Goal: Answer question/provide support

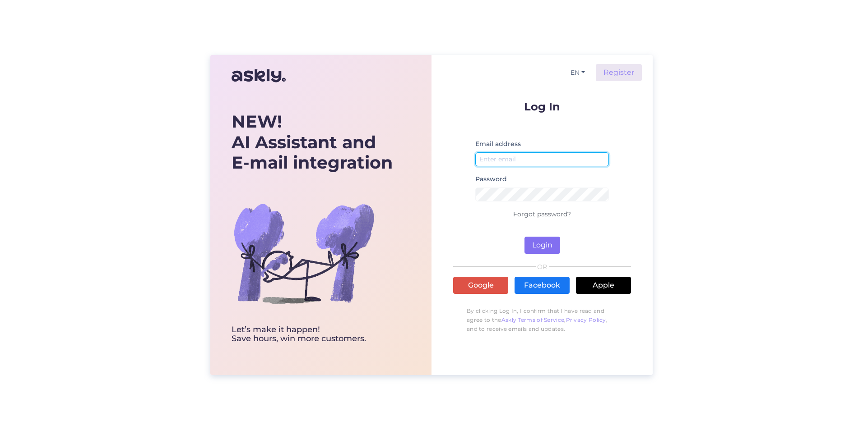
type input "[EMAIL_ADDRESS][DOMAIN_NAME]"
click at [541, 244] on button "Login" at bounding box center [542, 245] width 36 height 17
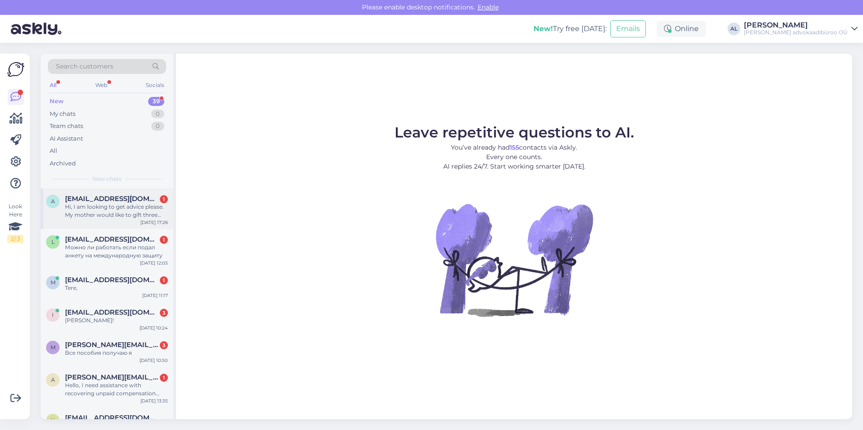
click at [134, 199] on span "[EMAIL_ADDRESS][DOMAIN_NAME]" at bounding box center [112, 199] width 94 height 8
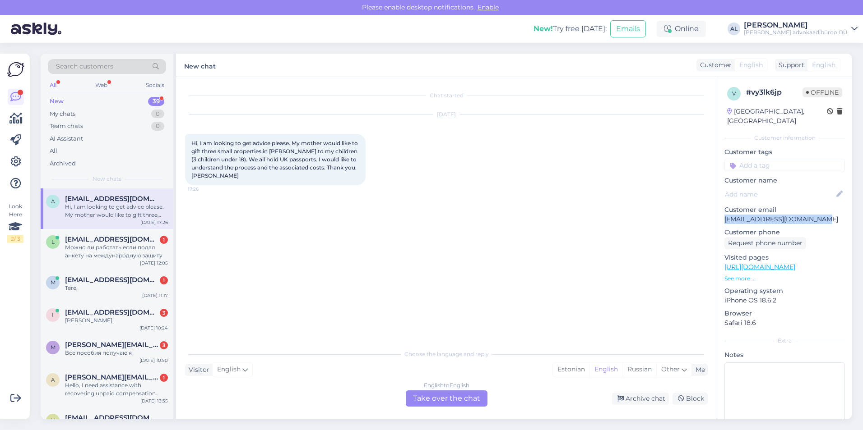
drag, startPoint x: 831, startPoint y: 210, endPoint x: 726, endPoint y: 211, distance: 105.1
click at [726, 215] on p "[EMAIL_ADDRESS][DOMAIN_NAME]" at bounding box center [784, 219] width 120 height 9
drag, startPoint x: 726, startPoint y: 211, endPoint x: 731, endPoint y: 211, distance: 5.4
copy p "[EMAIL_ADDRESS][DOMAIN_NAME]"
click at [118, 245] on div "Можно ли работать если подал анкету на международную защиту" at bounding box center [116, 252] width 103 height 16
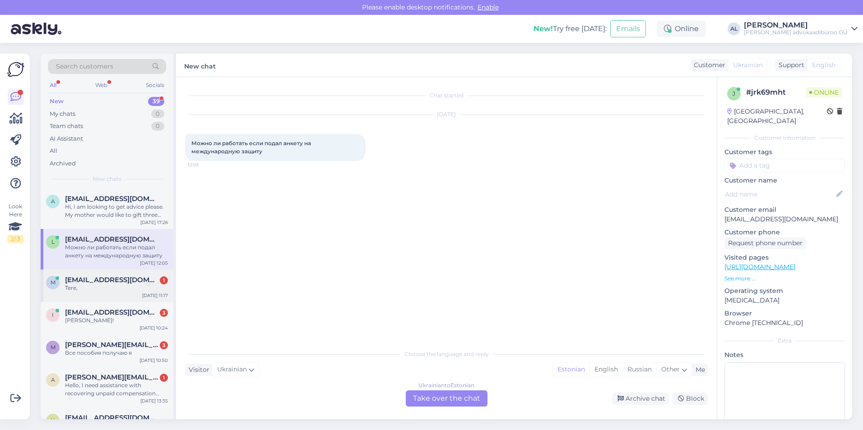
click at [122, 284] on span "[EMAIL_ADDRESS][DOMAIN_NAME]" at bounding box center [112, 280] width 94 height 8
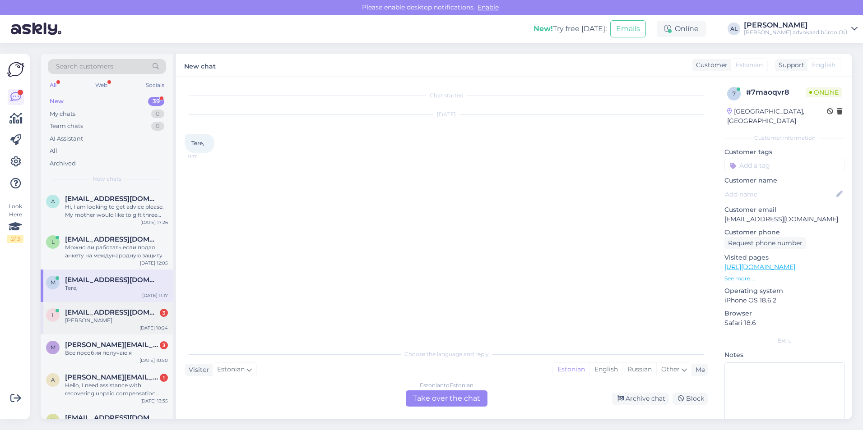
click at [130, 317] on div "[PERSON_NAME]!" at bounding box center [116, 321] width 103 height 8
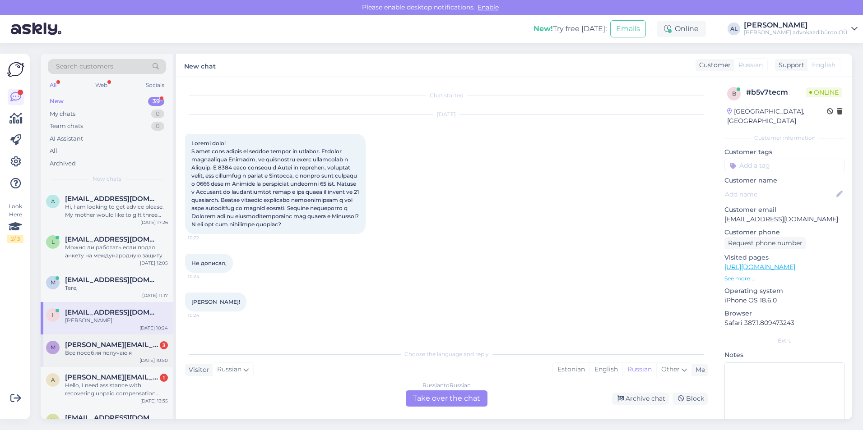
click at [134, 346] on span "[PERSON_NAME][EMAIL_ADDRESS][DOMAIN_NAME]" at bounding box center [112, 345] width 94 height 8
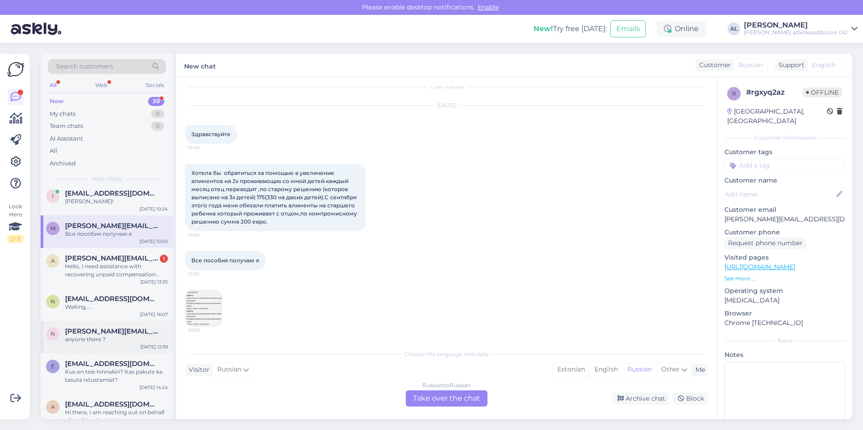
scroll to position [135, 0]
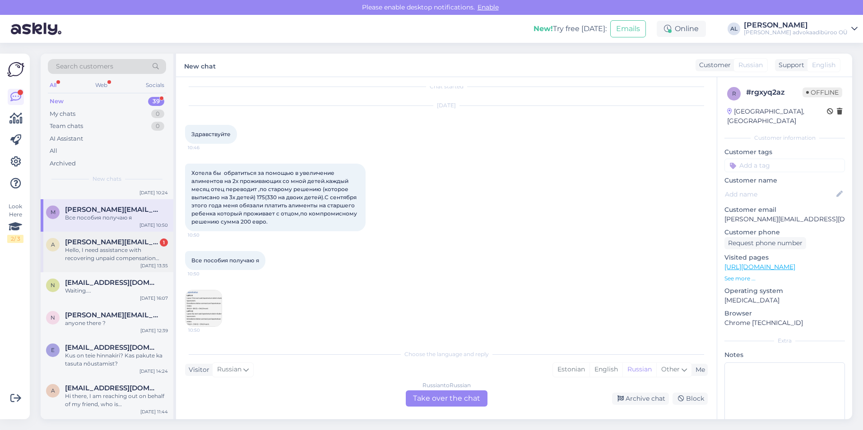
click at [129, 246] on div "Hello, I need assistance with recovering unpaid compensation from an Estonian c…" at bounding box center [116, 254] width 103 height 16
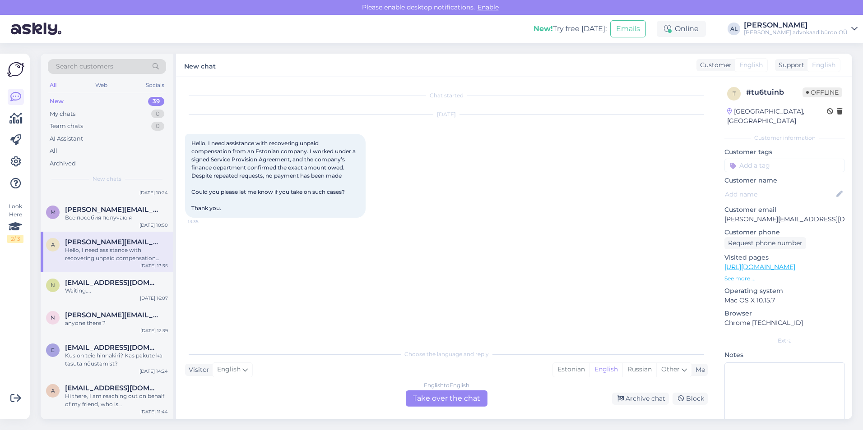
scroll to position [90, 0]
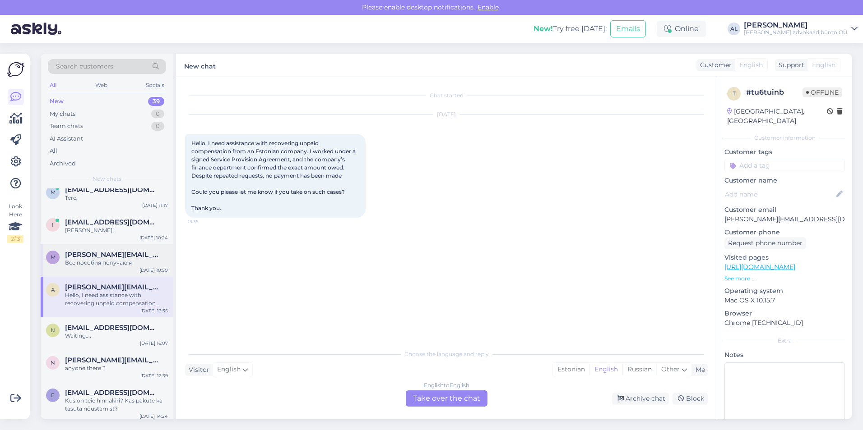
click at [124, 256] on span "[PERSON_NAME][EMAIL_ADDRESS][DOMAIN_NAME]" at bounding box center [112, 255] width 94 height 8
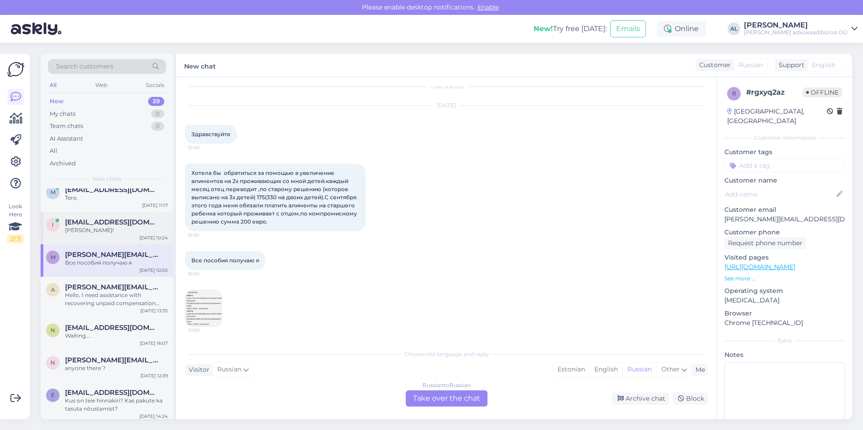
click at [103, 222] on span "[EMAIL_ADDRESS][DOMAIN_NAME]" at bounding box center [112, 222] width 94 height 8
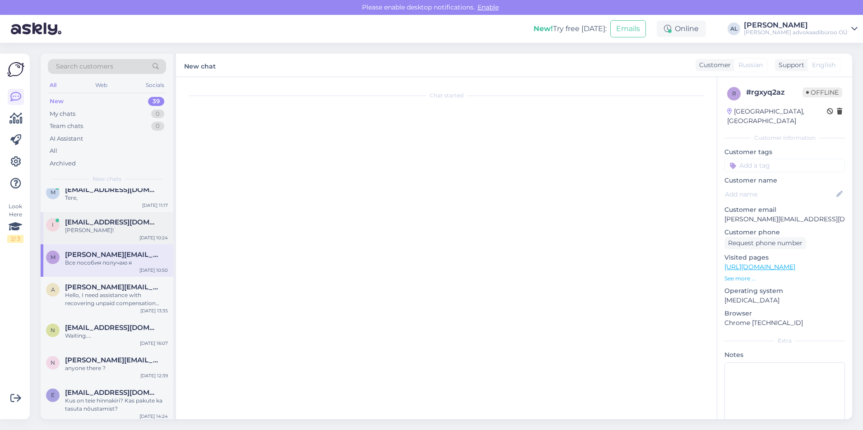
scroll to position [0, 0]
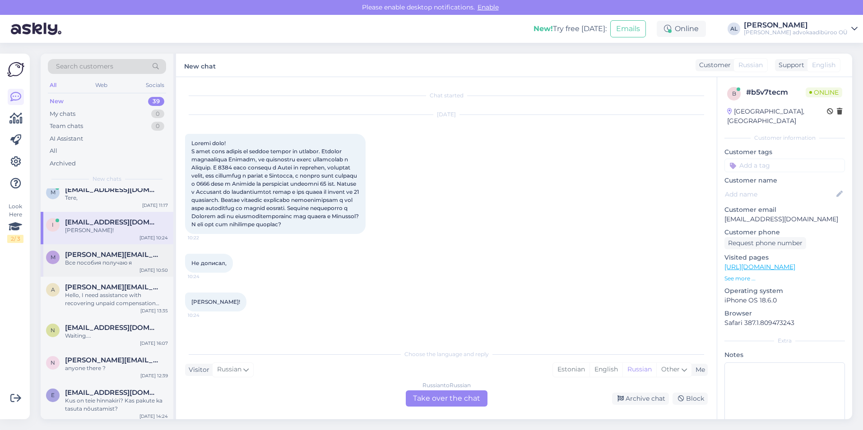
click at [118, 257] on span "[PERSON_NAME][EMAIL_ADDRESS][DOMAIN_NAME]" at bounding box center [112, 255] width 94 height 8
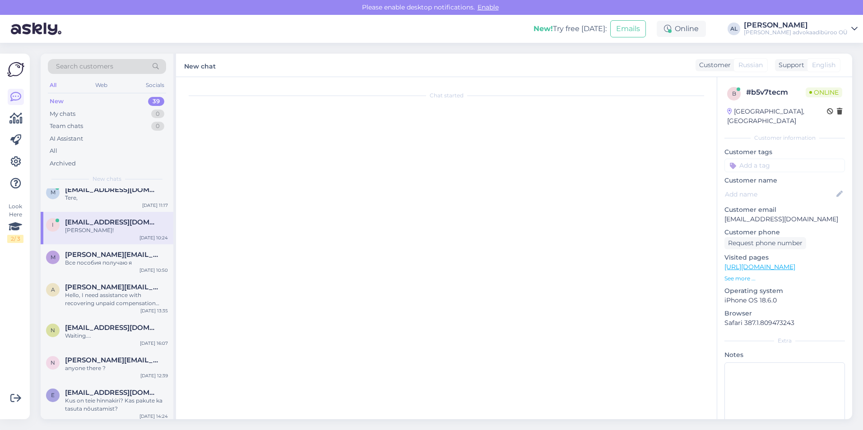
scroll to position [9, 0]
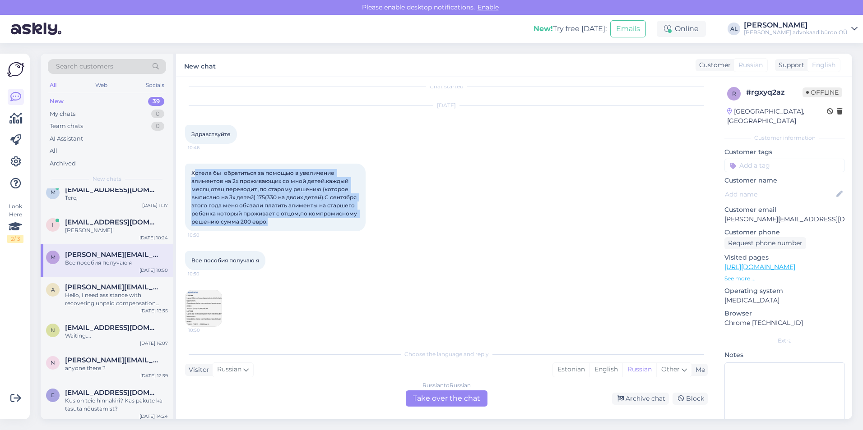
drag, startPoint x: 193, startPoint y: 173, endPoint x: 298, endPoint y: 222, distance: 115.7
click at [298, 222] on div "Хотела бы обратиться за помощью в увеличение алиментов на 2х проживающих со мно…" at bounding box center [275, 198] width 180 height 68
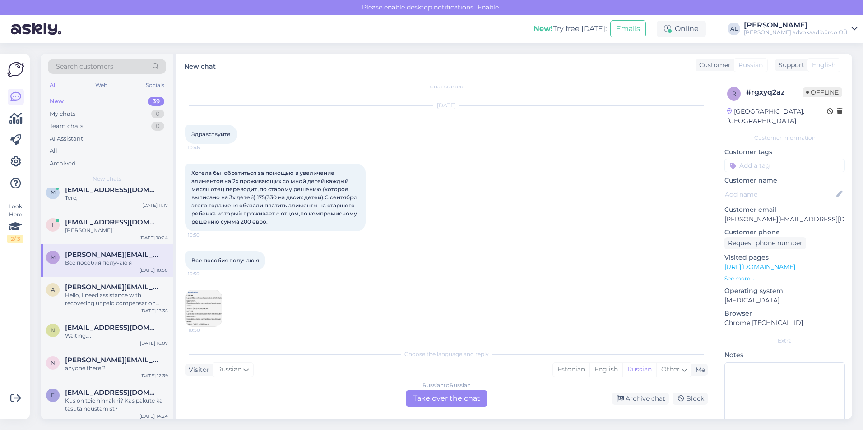
drag, startPoint x: 298, startPoint y: 222, endPoint x: 319, endPoint y: 299, distance: 80.2
click at [319, 299] on div "Все пособия получаю я 10:50 10:50" at bounding box center [446, 289] width 523 height 96
click at [112, 225] on span "[EMAIL_ADDRESS][DOMAIN_NAME]" at bounding box center [112, 222] width 94 height 8
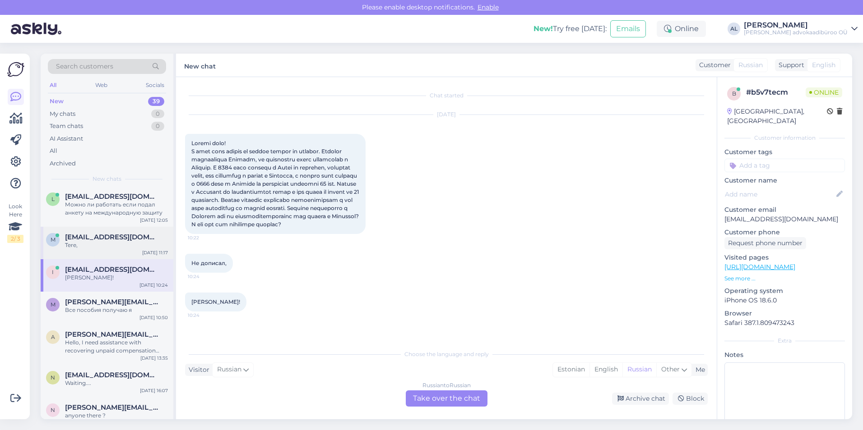
scroll to position [0, 0]
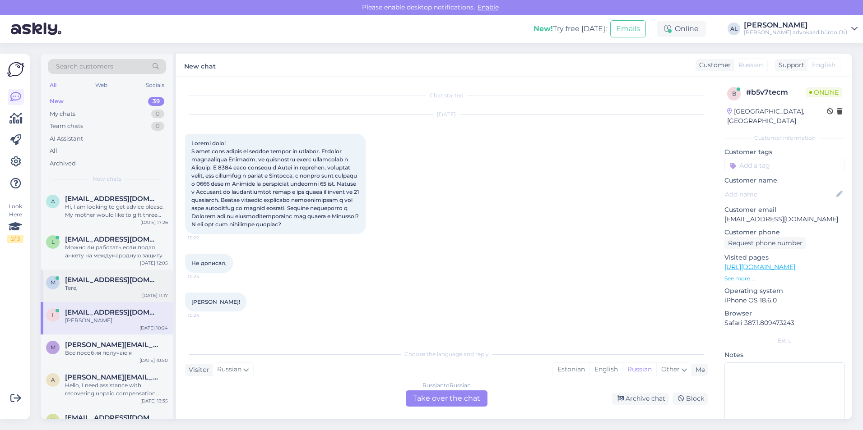
click at [97, 282] on span "[EMAIL_ADDRESS][DOMAIN_NAME]" at bounding box center [112, 280] width 94 height 8
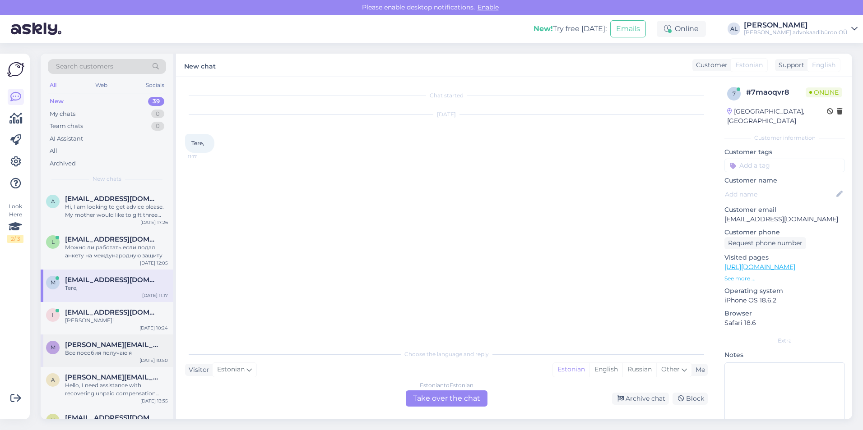
click at [101, 348] on span "[PERSON_NAME][EMAIL_ADDRESS][DOMAIN_NAME]" at bounding box center [112, 345] width 94 height 8
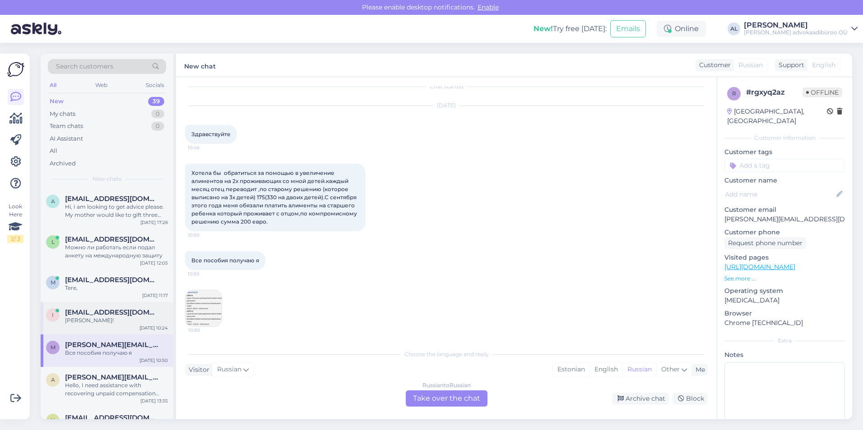
click at [97, 313] on span "[EMAIL_ADDRESS][DOMAIN_NAME]" at bounding box center [112, 313] width 94 height 8
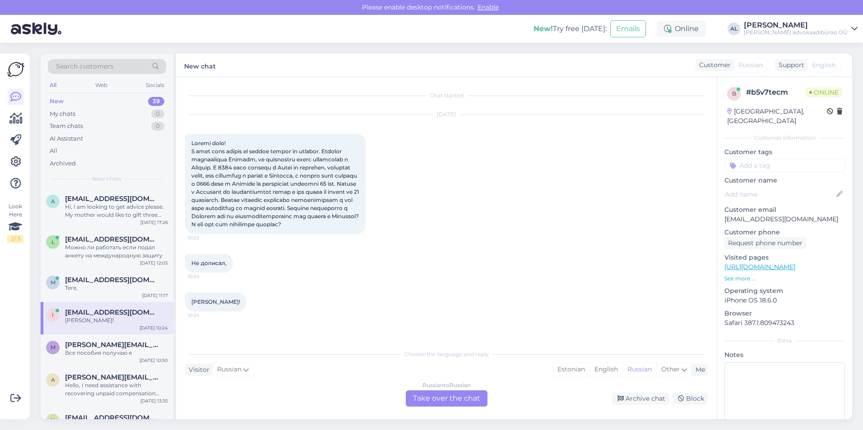
scroll to position [0, 0]
click at [89, 285] on div "Tere," at bounding box center [116, 288] width 103 height 8
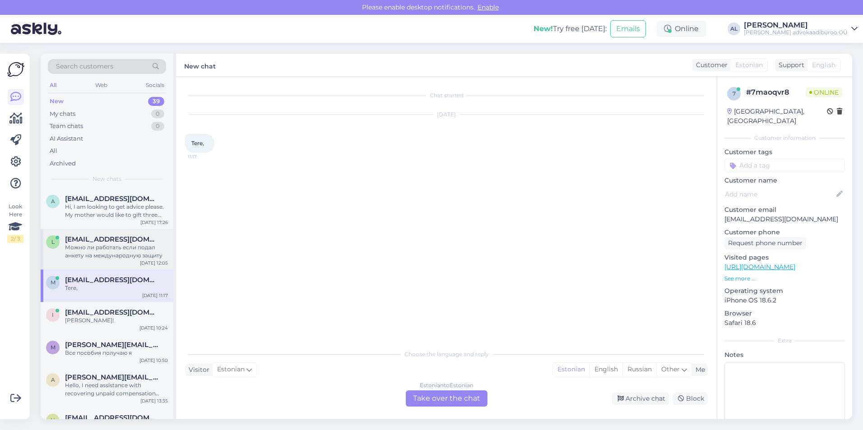
click at [86, 247] on div "Можно ли работать если подал анкету на международную защиту" at bounding box center [116, 252] width 103 height 16
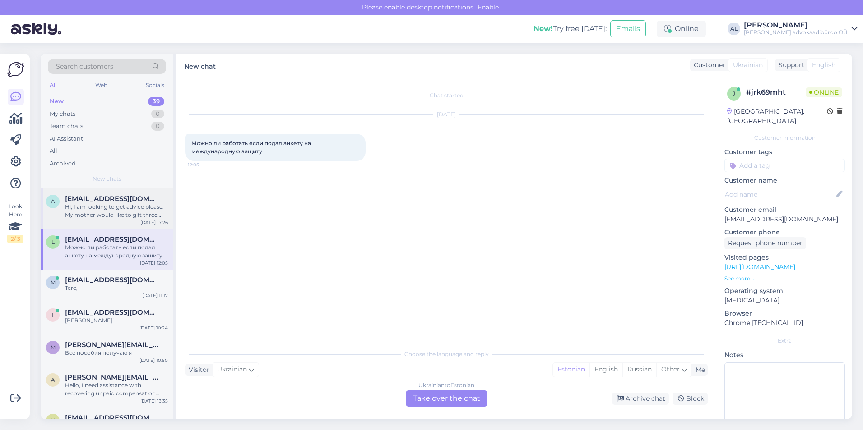
click at [94, 206] on div "Hi, I am looking to get advice please. My mother would like to gift three small…" at bounding box center [116, 211] width 103 height 16
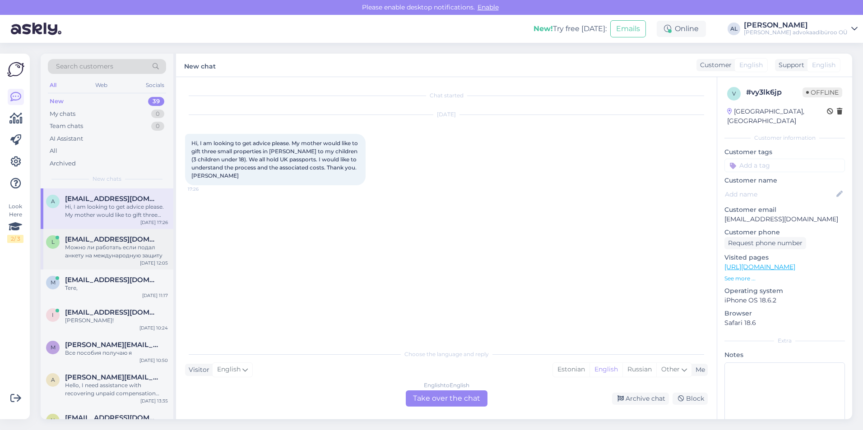
click at [97, 250] on div "Можно ли работать если подал анкету на международную защиту" at bounding box center [116, 252] width 103 height 16
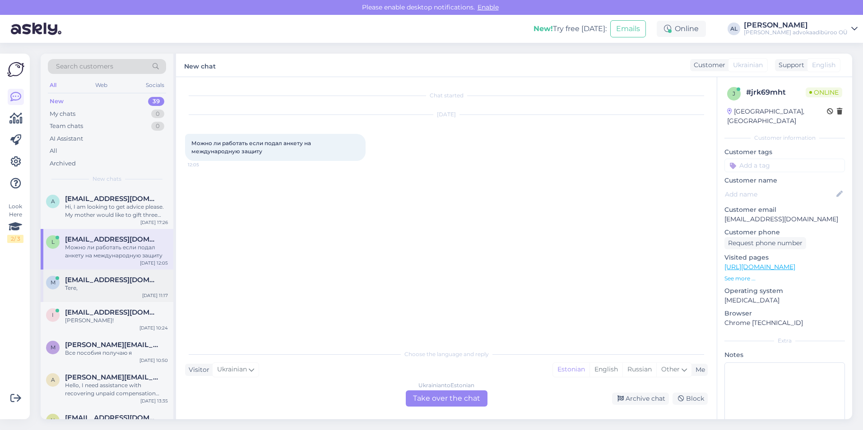
click at [102, 287] on div "Tere," at bounding box center [116, 288] width 103 height 8
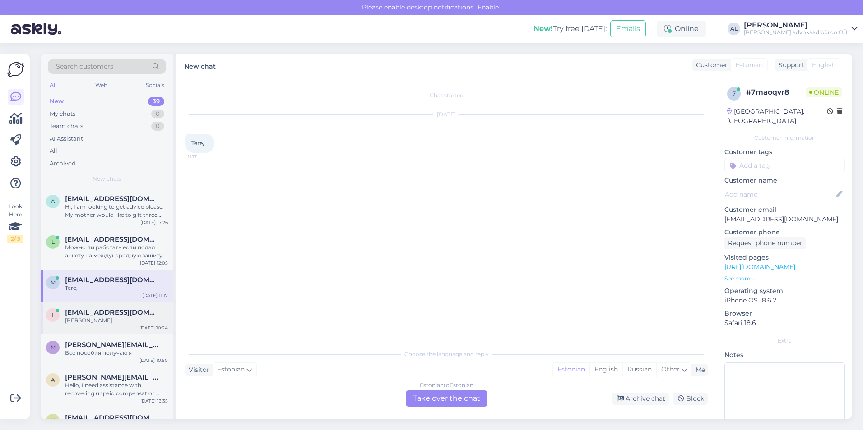
click at [101, 315] on span "[EMAIL_ADDRESS][DOMAIN_NAME]" at bounding box center [112, 313] width 94 height 8
